Goal: Task Accomplishment & Management: Manage account settings

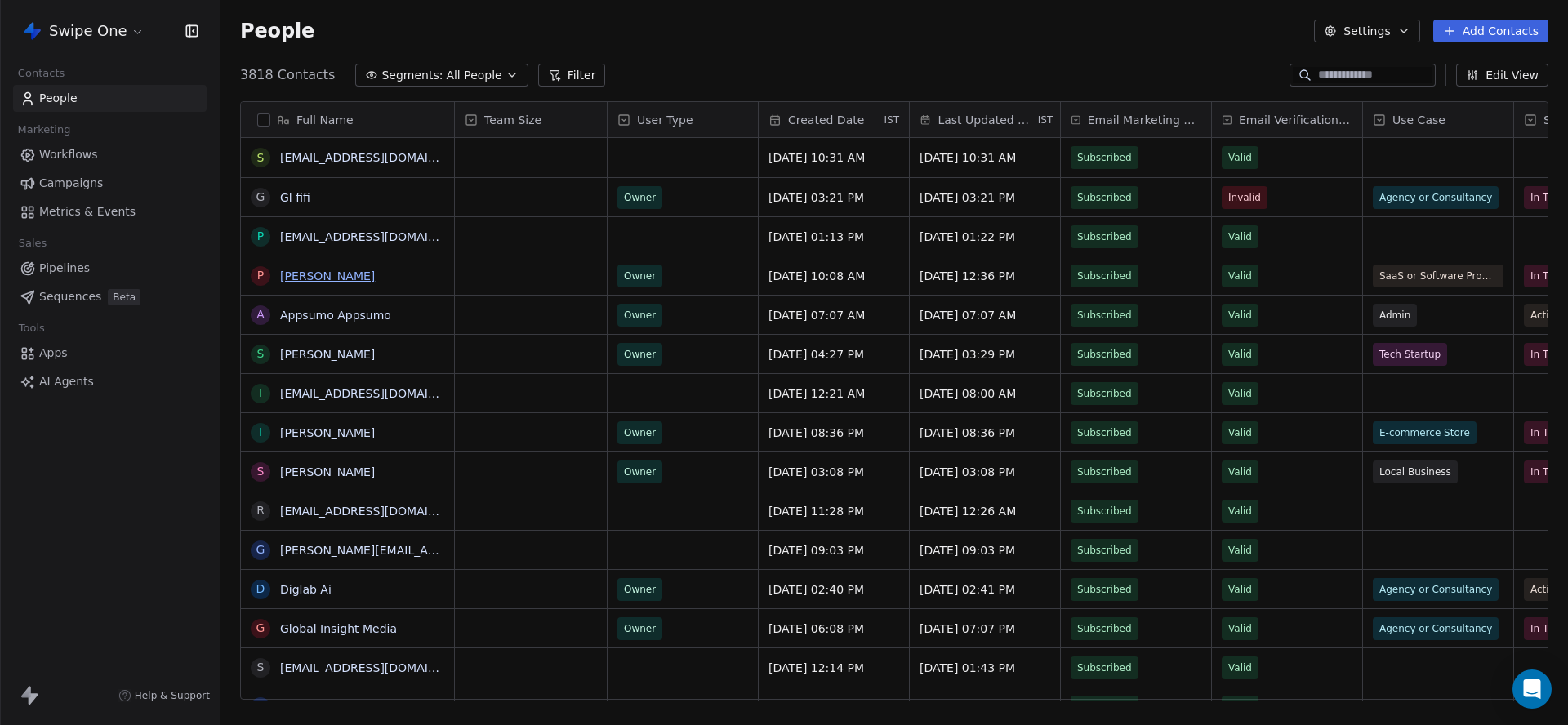
scroll to position [639, 1347]
click at [93, 163] on link "Workflows" at bounding box center [110, 154] width 194 height 27
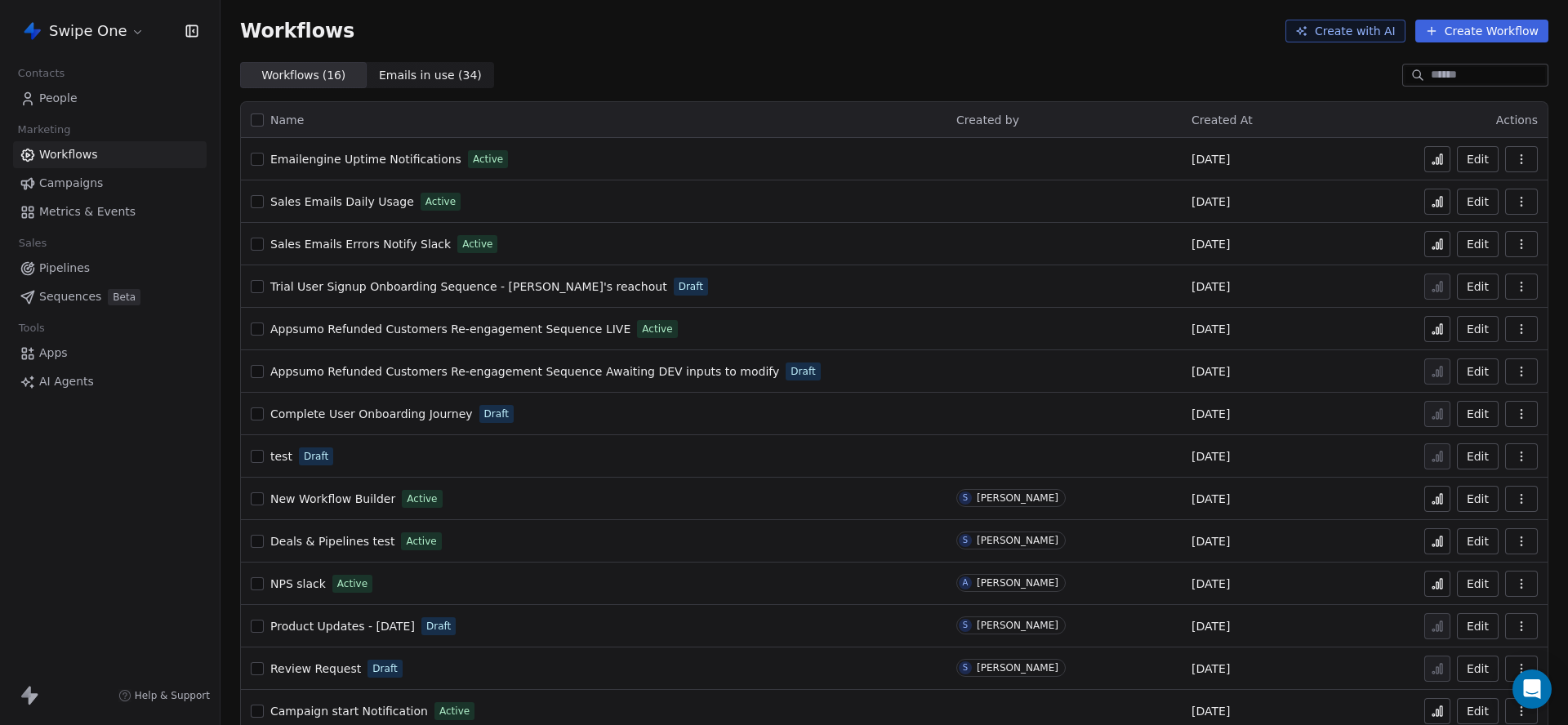
click at [77, 47] on div "Swipe One" at bounding box center [110, 31] width 219 height 62
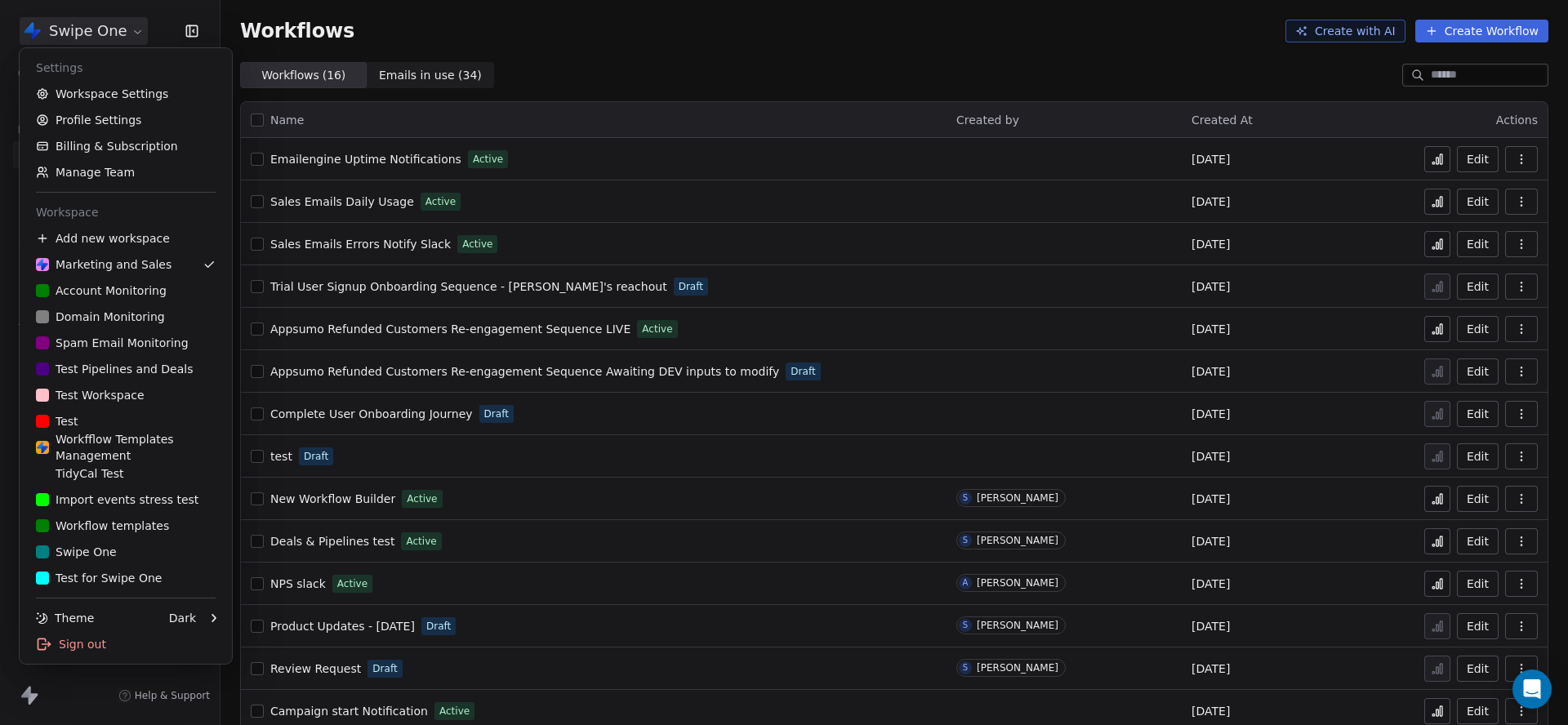
click at [83, 40] on html "Swipe One Contacts People Marketing Workflows Campaigns Metrics & Events Sales …" at bounding box center [784, 362] width 1568 height 725
click at [106, 94] on link "Workspace Settings" at bounding box center [125, 94] width 199 height 26
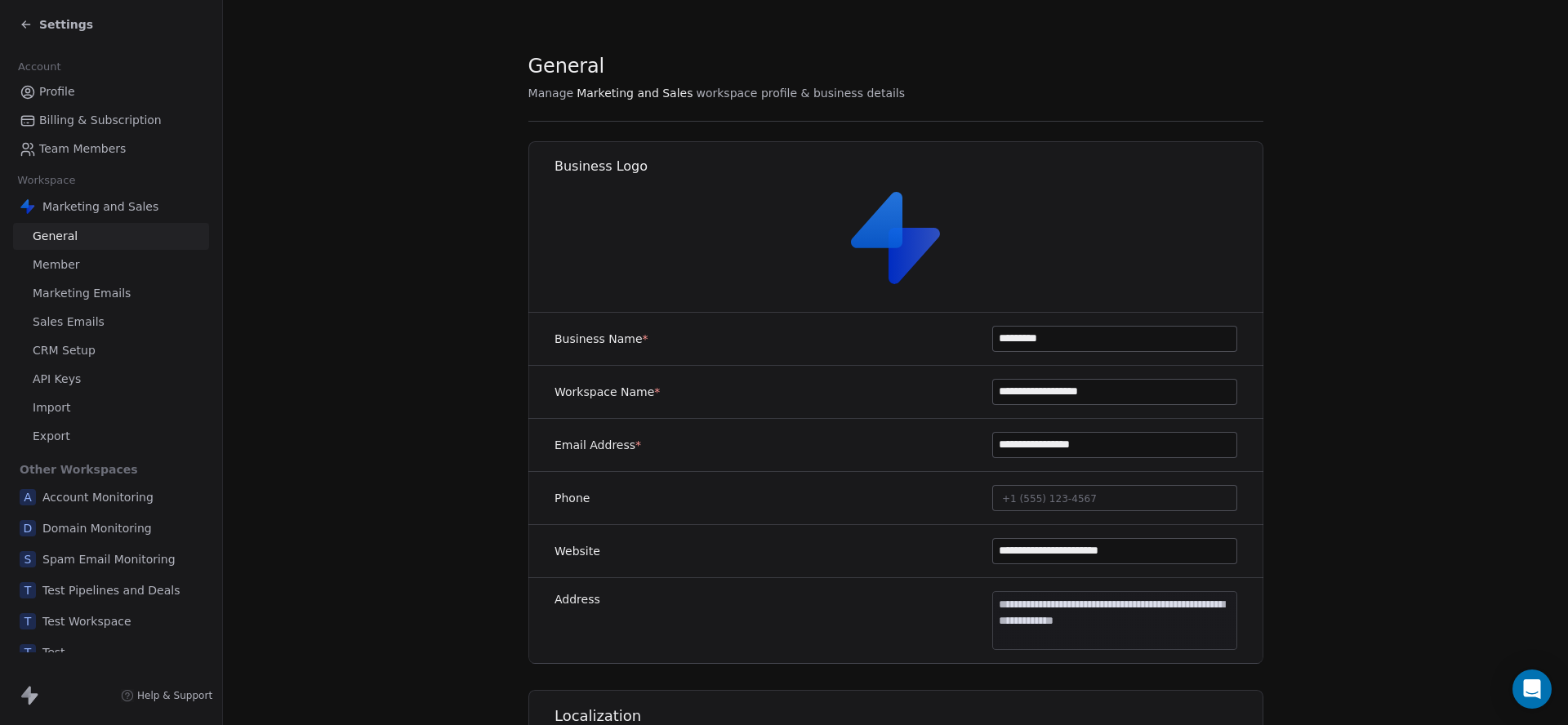
click at [98, 320] on span "Sales Emails" at bounding box center [68, 322] width 72 height 17
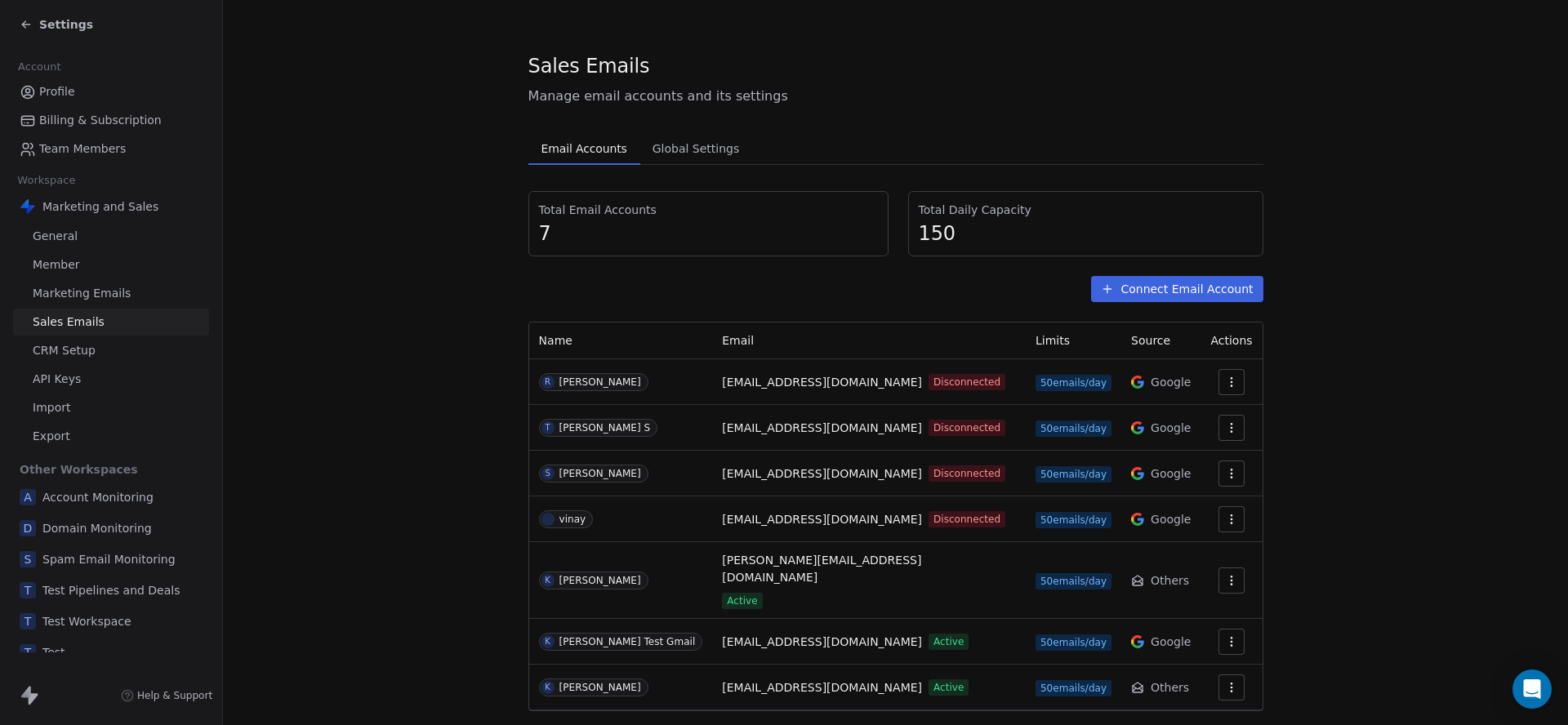
click at [113, 238] on link "General" at bounding box center [111, 236] width 196 height 27
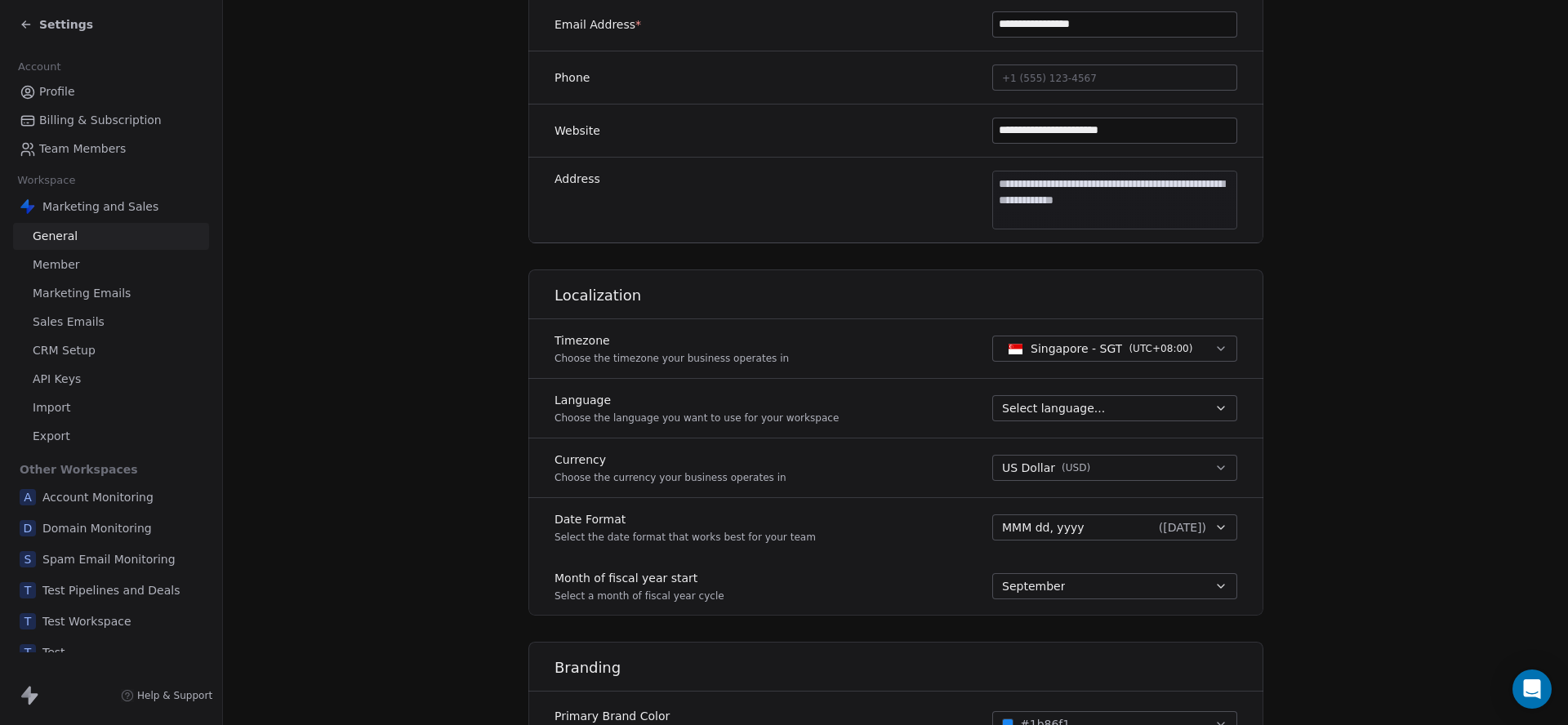
scroll to position [804, 0]
